Goal: Complete application form: Complete application form

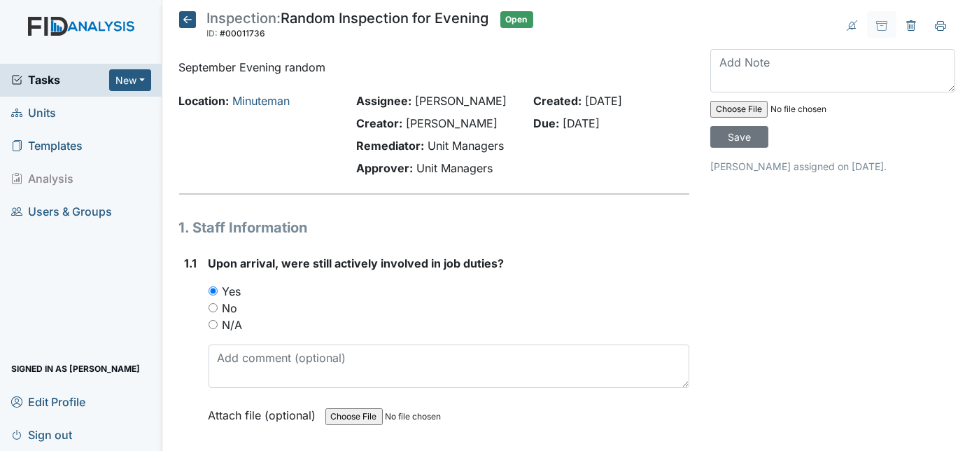
scroll to position [7408, 0]
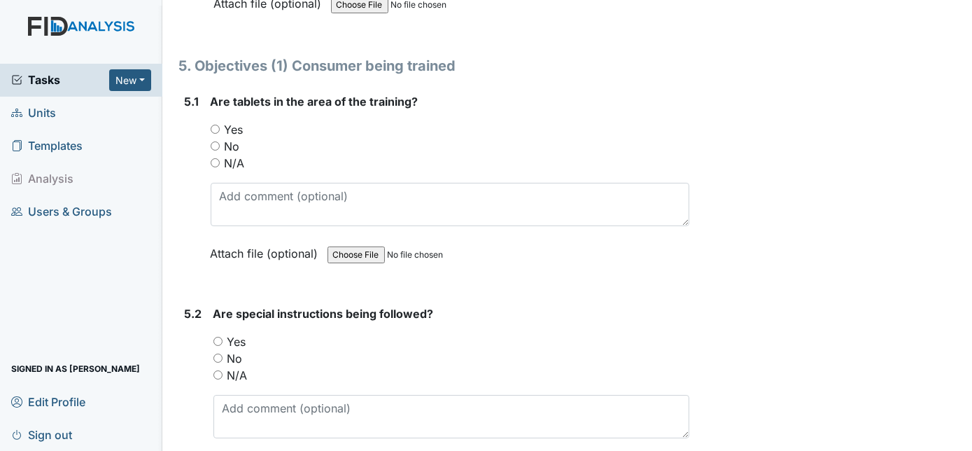
click at [572, 121] on div "Yes" at bounding box center [451, 129] width 480 height 17
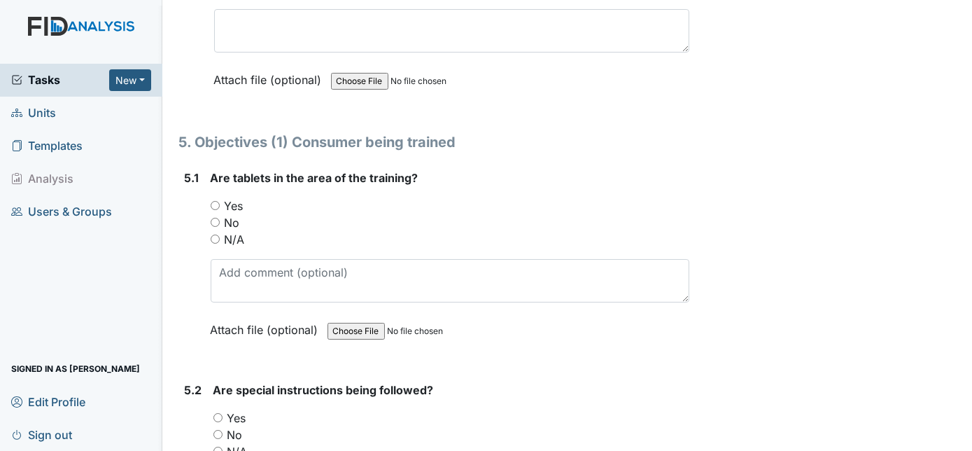
scroll to position [7357, 0]
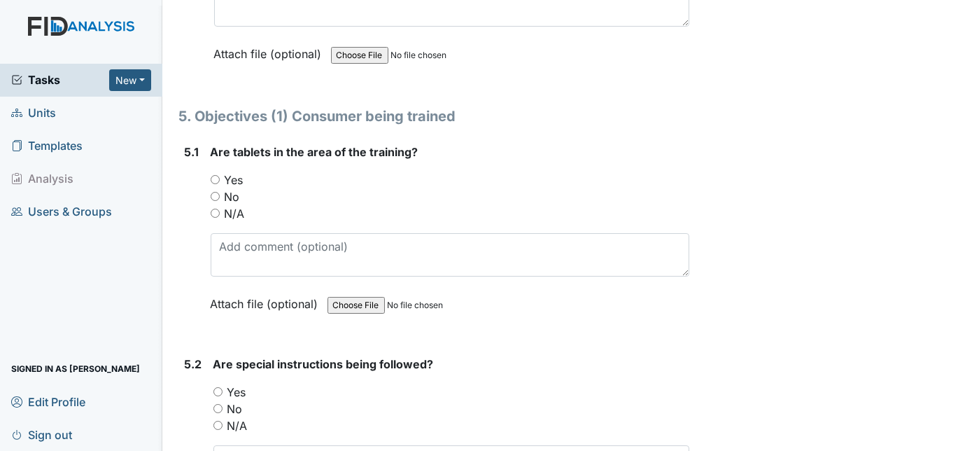
click at [214, 175] on input "Yes" at bounding box center [215, 179] width 9 height 9
radio input "true"
click at [186, 220] on div "5.1" at bounding box center [192, 239] width 15 height 190
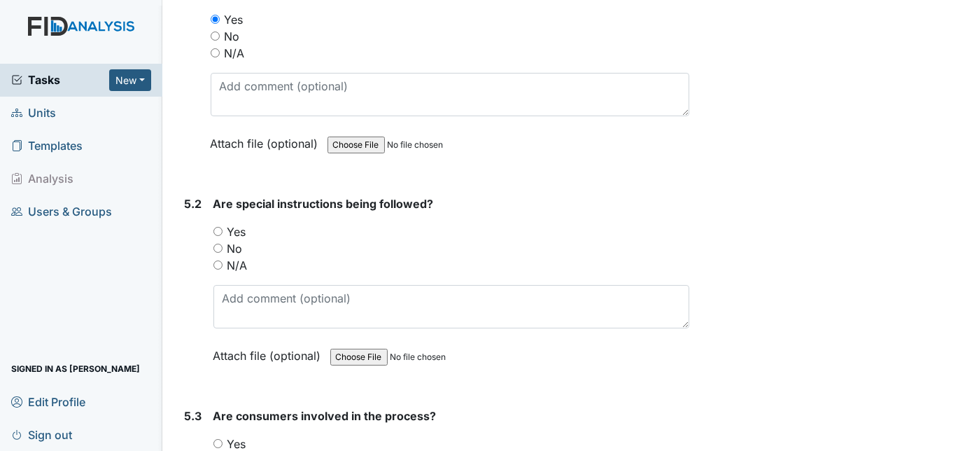
scroll to position [7561, 0]
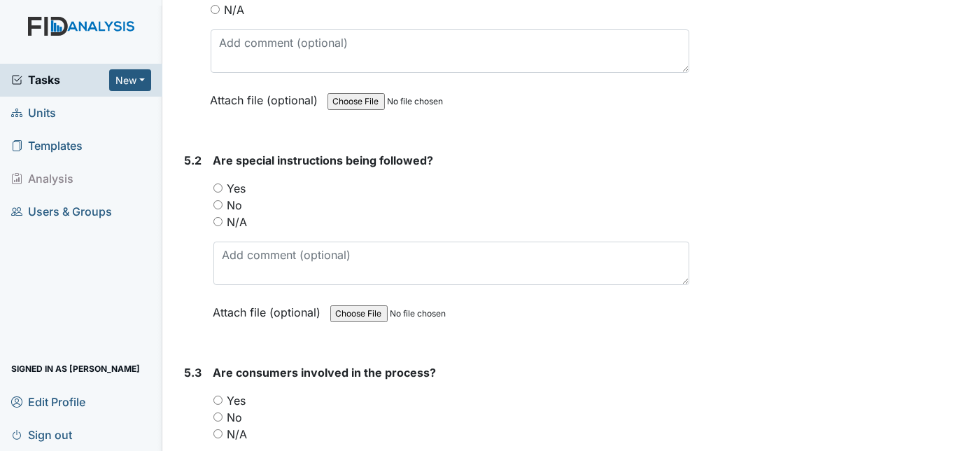
click at [216, 200] on input "No" at bounding box center [218, 204] width 9 height 9
radio input "true"
click at [214, 183] on input "Yes" at bounding box center [218, 187] width 9 height 9
radio input "true"
click at [186, 183] on div "5.2" at bounding box center [194, 247] width 18 height 190
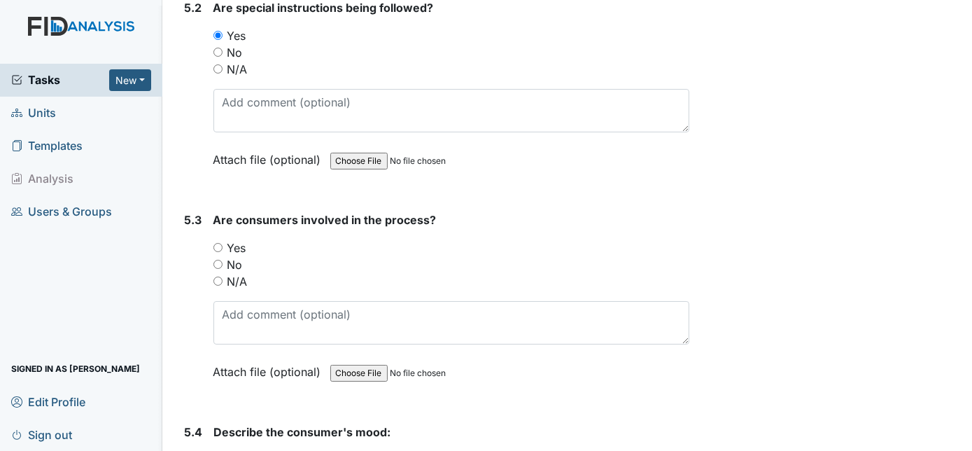
scroll to position [7739, 0]
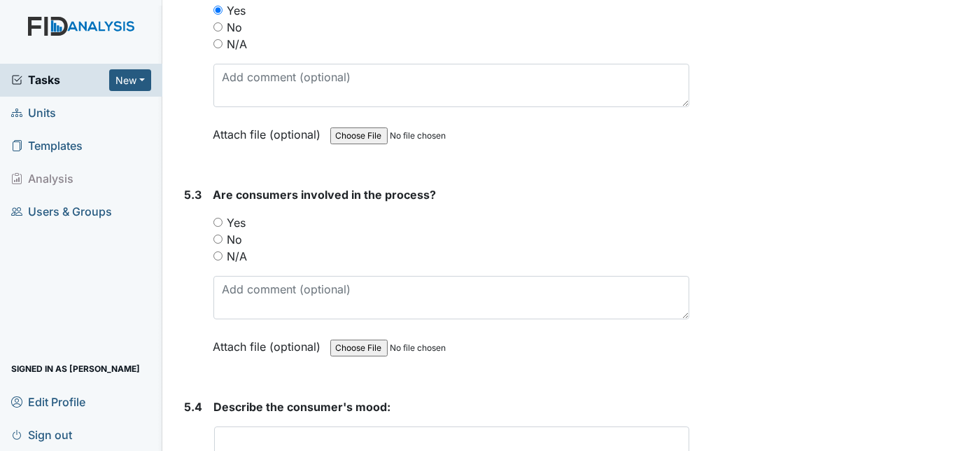
click at [217, 218] on input "Yes" at bounding box center [218, 222] width 9 height 9
radio input "true"
click at [185, 214] on div "5.3" at bounding box center [194, 281] width 18 height 190
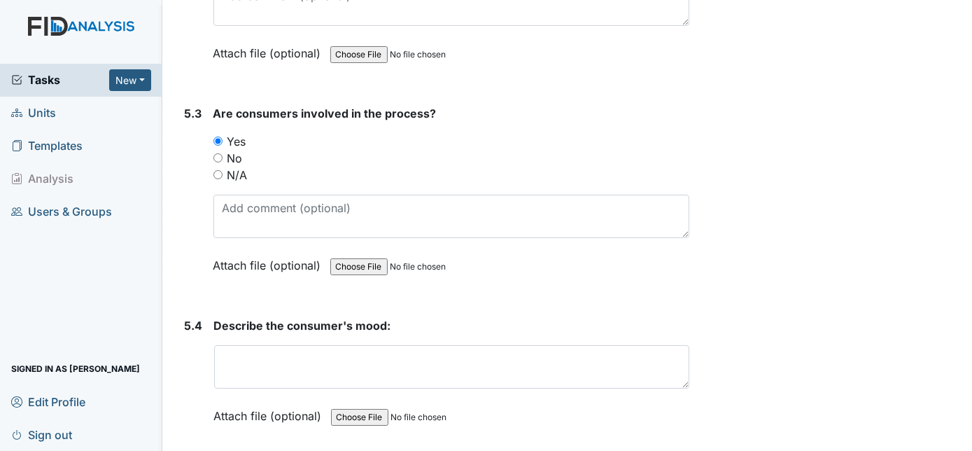
scroll to position [7917, 0]
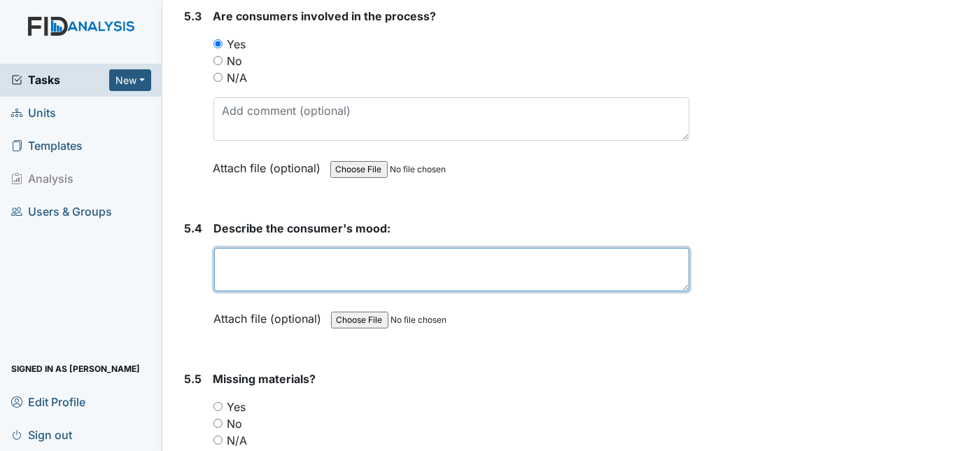
click at [262, 248] on textarea at bounding box center [452, 269] width 476 height 43
type textarea "In a great mood."
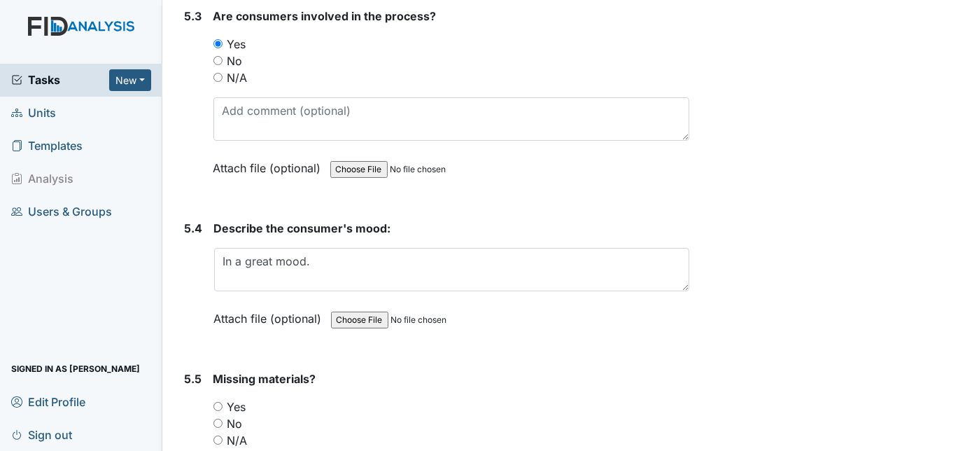
click at [190, 242] on div "5.4" at bounding box center [194, 284] width 18 height 128
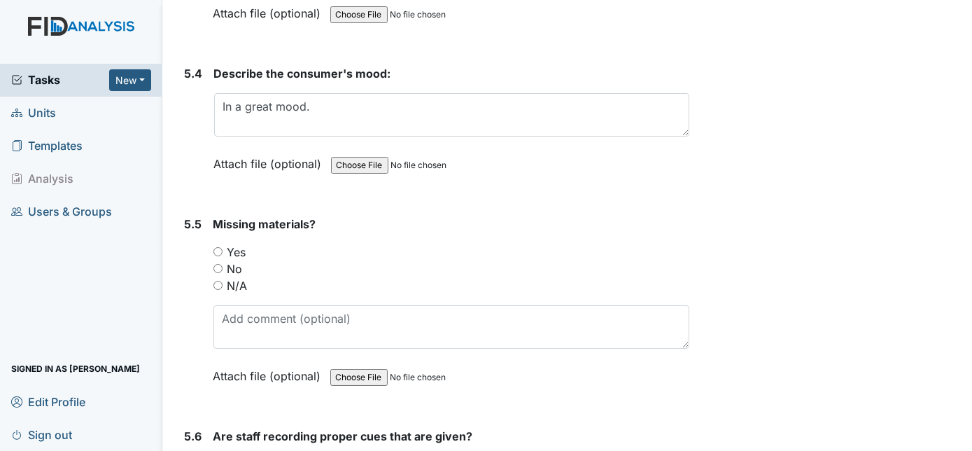
scroll to position [8095, 0]
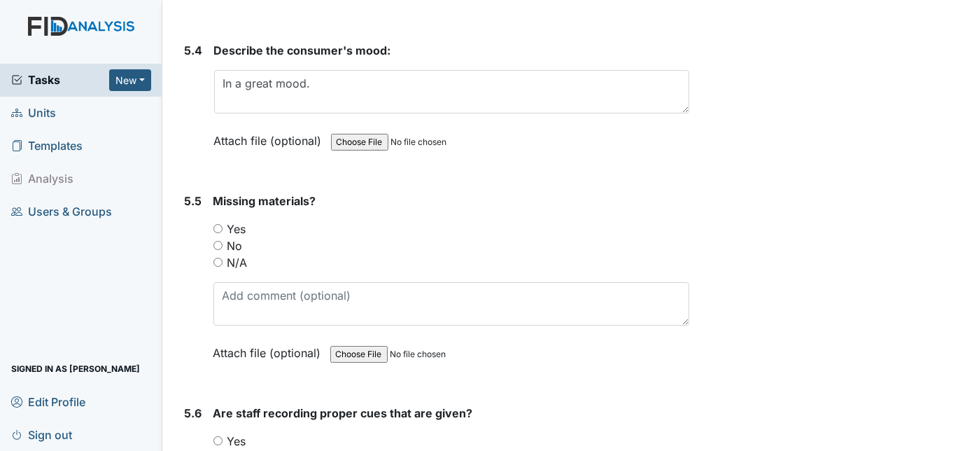
click at [219, 241] on input "No" at bounding box center [218, 245] width 9 height 9
radio input "true"
click at [195, 229] on div "5.5" at bounding box center [194, 288] width 18 height 190
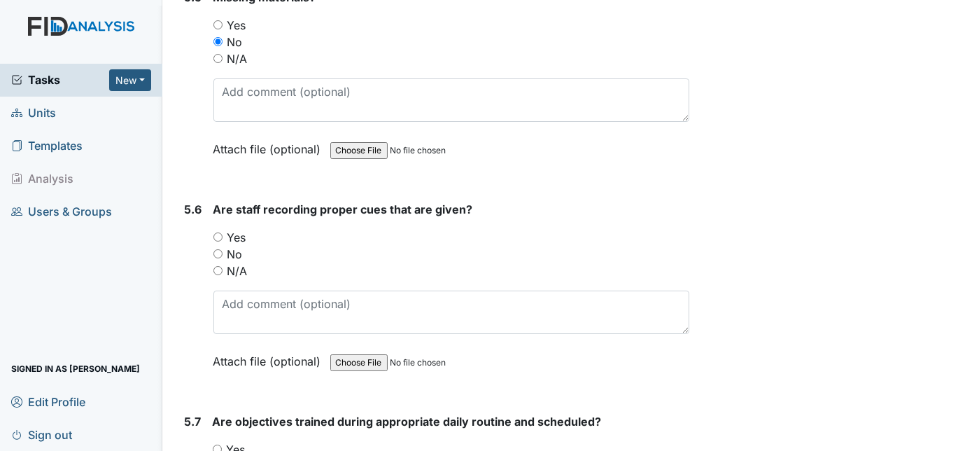
scroll to position [8324, 0]
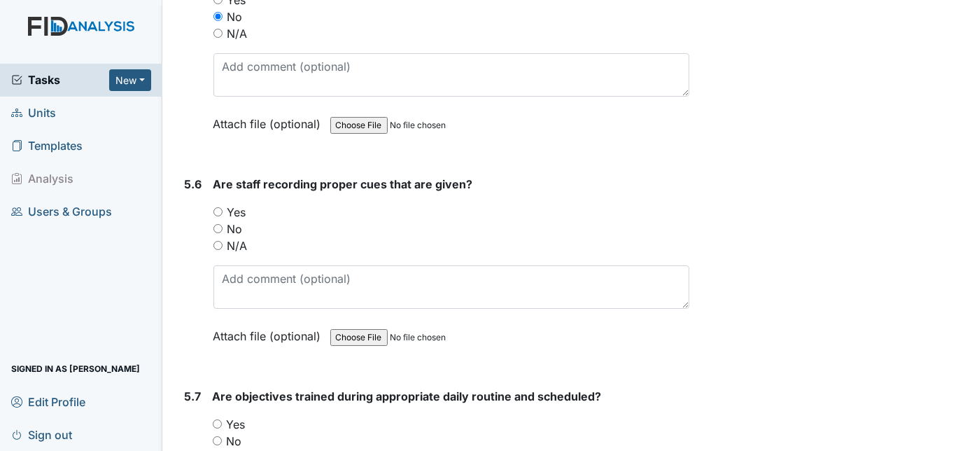
click at [216, 207] on input "Yes" at bounding box center [218, 211] width 9 height 9
radio input "true"
click at [191, 202] on div "5.6" at bounding box center [194, 271] width 18 height 190
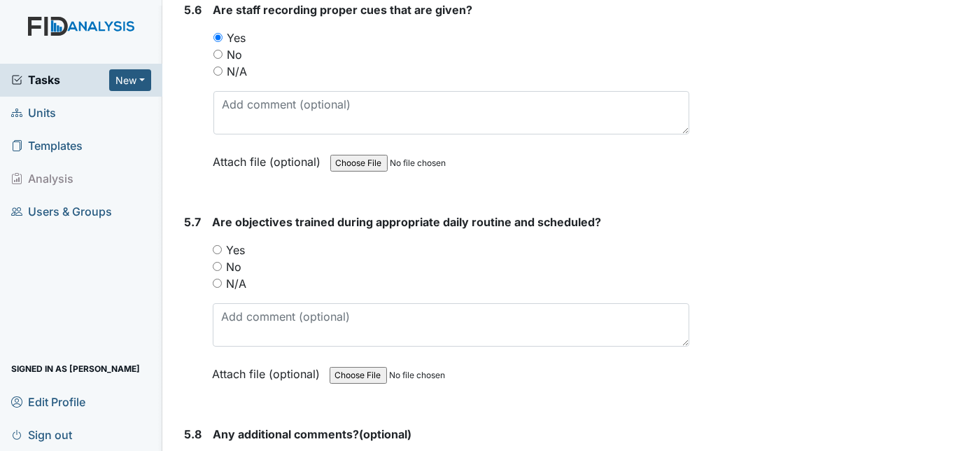
scroll to position [8554, 0]
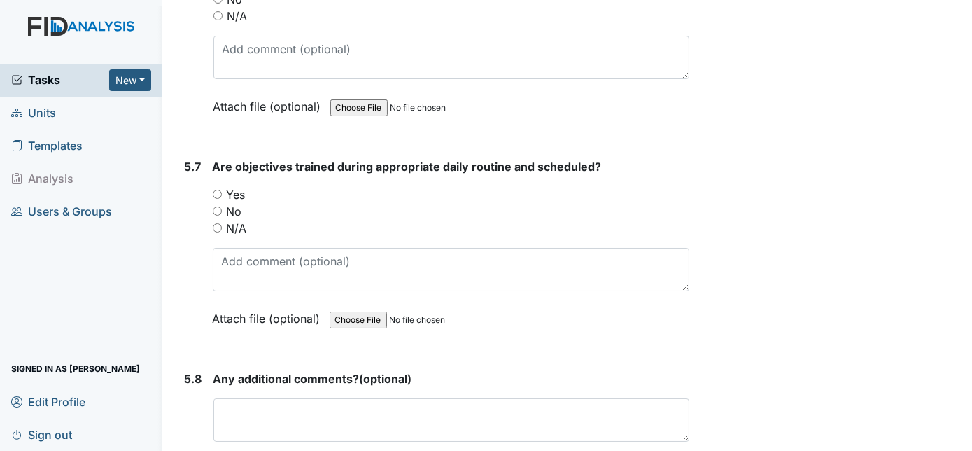
click at [216, 190] on input "Yes" at bounding box center [217, 194] width 9 height 9
radio input "true"
click at [198, 179] on div "5.7" at bounding box center [193, 253] width 17 height 190
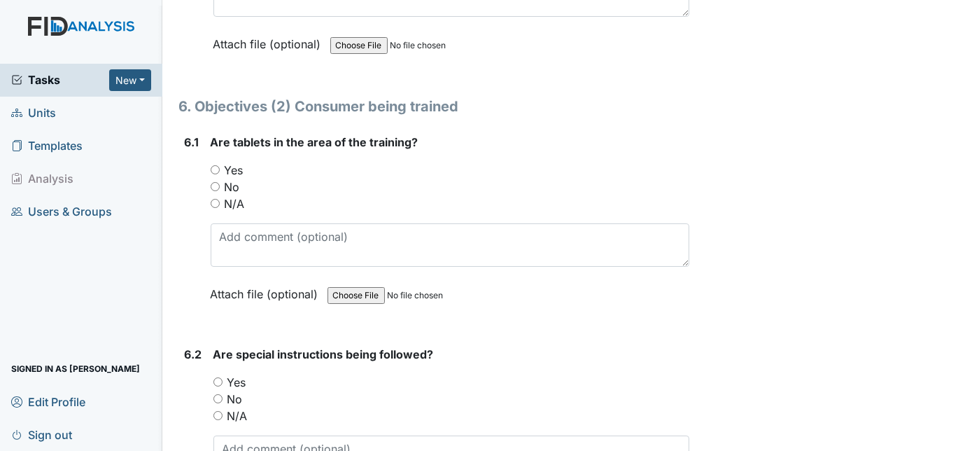
scroll to position [9011, 0]
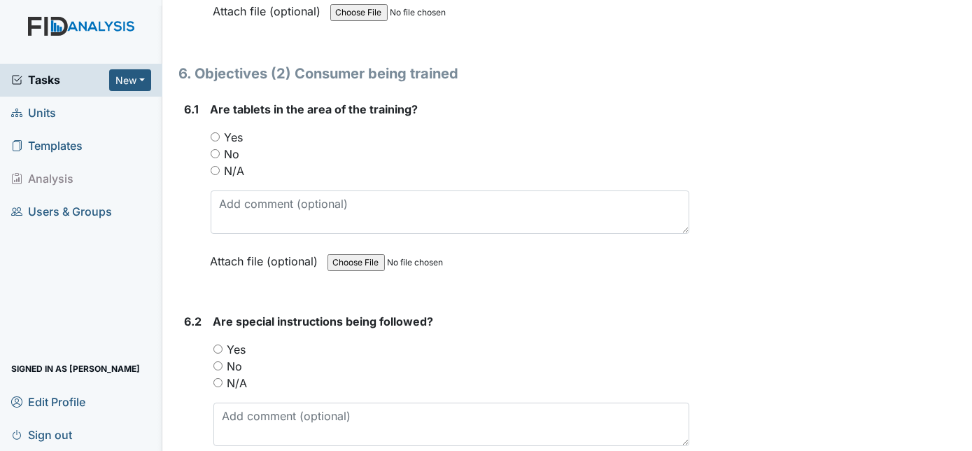
click at [213, 132] on input "Yes" at bounding box center [215, 136] width 9 height 9
radio input "true"
click at [194, 139] on div "6.1" at bounding box center [192, 196] width 15 height 190
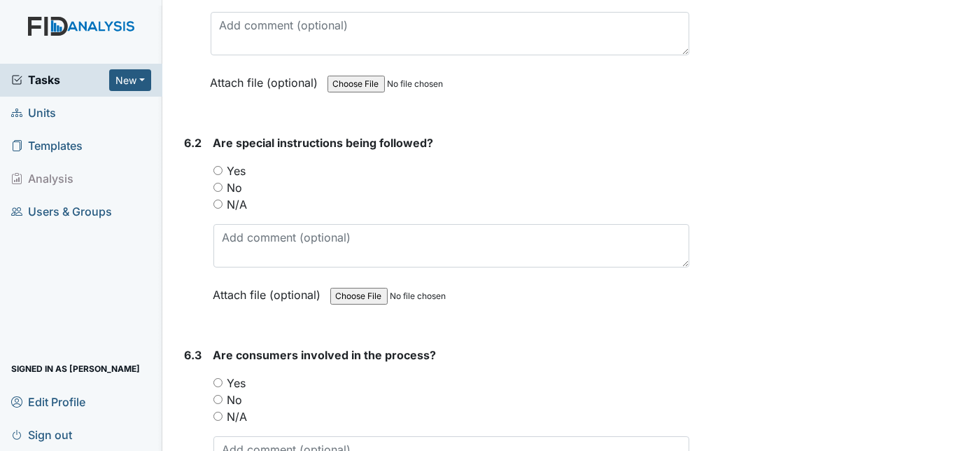
scroll to position [9215, 0]
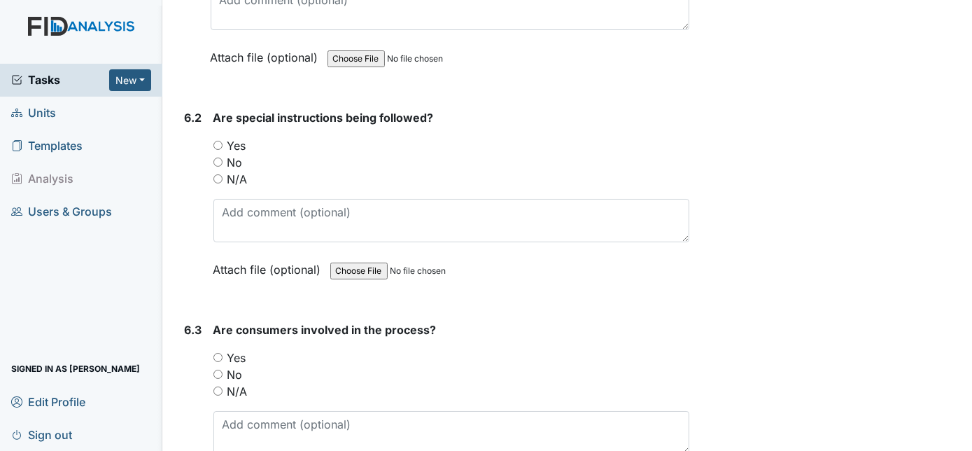
click at [218, 141] on input "Yes" at bounding box center [218, 145] width 9 height 9
radio input "true"
click at [198, 109] on div "6.2" at bounding box center [194, 204] width 18 height 190
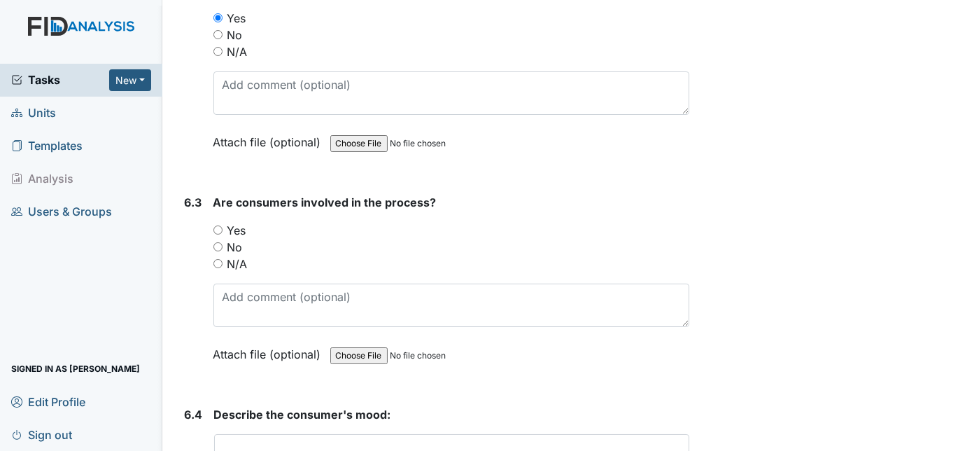
scroll to position [9368, 0]
